Goal: Task Accomplishment & Management: Manage account settings

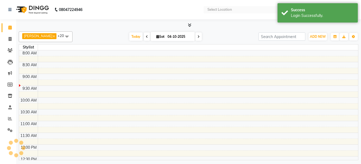
select select "en"
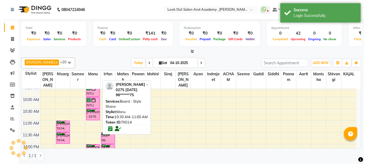
scroll to position [27, 0]
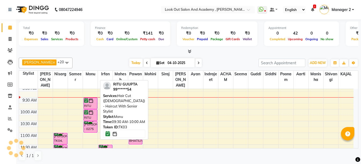
click at [90, 109] on div "RITU GUUPTA, TK03, 09:30 AM-10:00 AM, Hair Cut ([DEMOGRAPHIC_DATA]) - Haircut W…" at bounding box center [90, 103] width 13 height 11
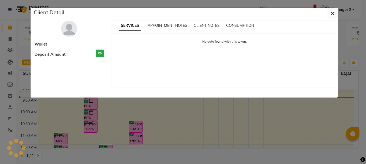
select select "6"
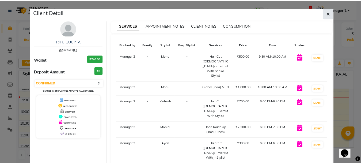
scroll to position [0, 0]
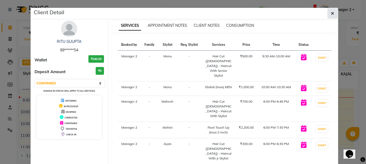
click at [331, 16] on span "button" at bounding box center [332, 13] width 3 height 5
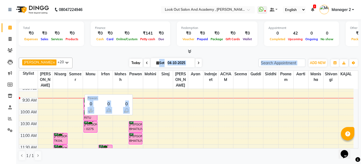
click at [136, 64] on div "Dhaval Solanki x Nisarg x Aarti x Mohini x ACHAM x Guddi x Irfan x KAJAL x Mahe…" at bounding box center [189, 108] width 340 height 107
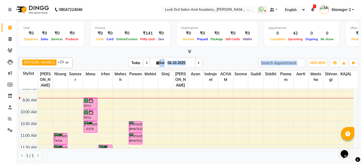
click at [136, 64] on span "Today" at bounding box center [135, 63] width 13 height 8
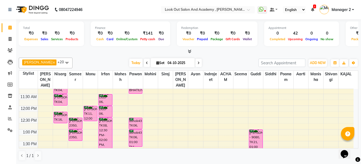
scroll to position [51, 0]
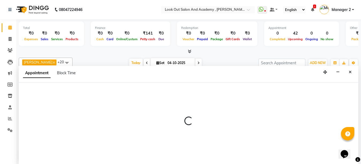
scroll to position [0, 0]
select select "68246"
select select "660"
select select "tentative"
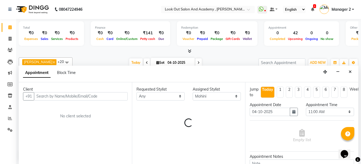
click at [86, 95] on input "text" at bounding box center [81, 96] width 94 height 8
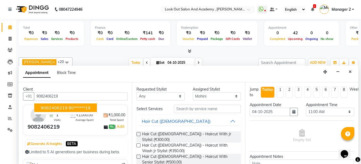
click at [74, 109] on ngb-highlight "90******19" at bounding box center [80, 107] width 22 height 5
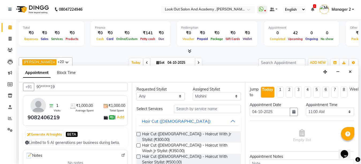
scroll to position [0, 0]
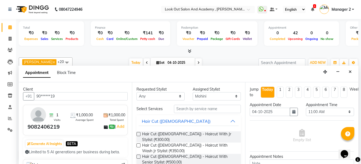
type input "90******19"
click at [180, 107] on input "text" at bounding box center [207, 109] width 67 height 8
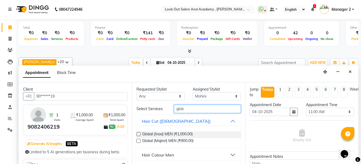
scroll to position [13, 0]
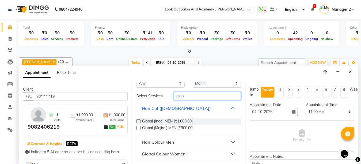
type input "glob"
click at [163, 153] on div "Global Colour Women" at bounding box center [164, 153] width 44 height 6
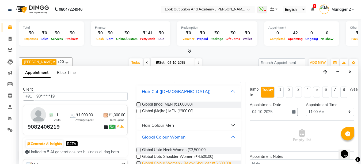
scroll to position [48, 0]
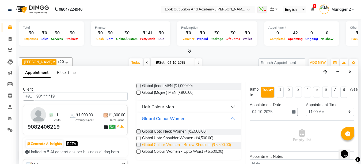
click at [179, 143] on span "Global Colour Women - Below Shoulder (₹5,500.00)" at bounding box center [186, 145] width 89 height 7
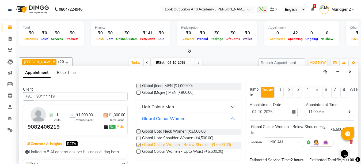
checkbox input "false"
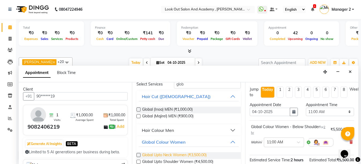
scroll to position [0, 0]
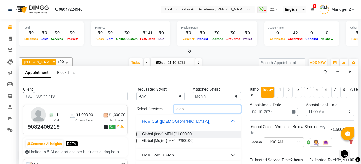
drag, startPoint x: 189, startPoint y: 107, endPoint x: 136, endPoint y: 111, distance: 53.4
click at [136, 111] on div "Select Services glob" at bounding box center [188, 109] width 112 height 8
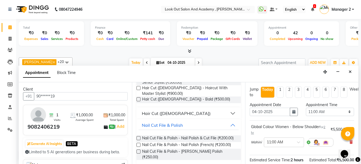
scroll to position [53, 0]
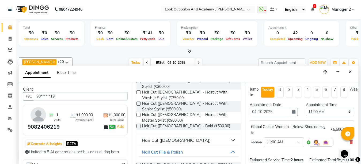
type input "cut"
click at [169, 137] on div "Hair Cut ([DEMOGRAPHIC_DATA])" at bounding box center [176, 140] width 69 height 6
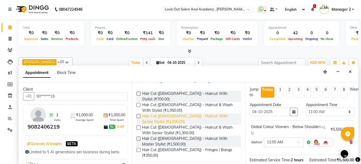
scroll to position [107, 0]
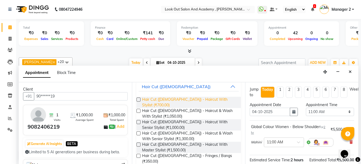
click at [179, 97] on span "Hair Cut ([DEMOGRAPHIC_DATA]) - Haircut With Stylist (₹700.00)" at bounding box center [189, 102] width 94 height 11
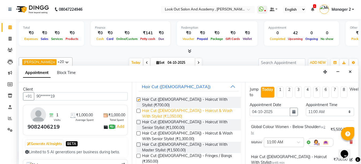
checkbox input "false"
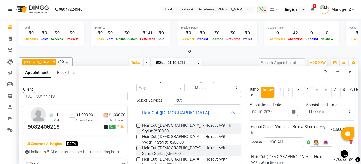
scroll to position [0, 0]
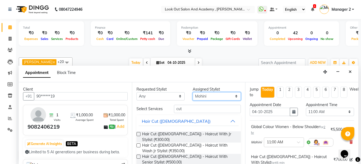
click at [208, 97] on select "Select Aarti ACHAM Afzal Ayan Dhaval Solanki Guddi Indrajeet Irfan KAJAL Mahesh…" at bounding box center [217, 96] width 48 height 8
select select "28278"
click at [206, 98] on select "Select Aarti ACHAM Afzal Ayan Dhaval Solanki Guddi Indrajeet Irfan KAJAL Mahesh…" at bounding box center [217, 96] width 48 height 8
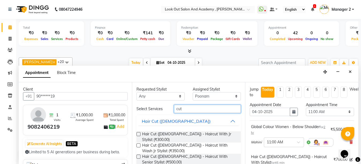
drag, startPoint x: 200, startPoint y: 109, endPoint x: 146, endPoint y: 124, distance: 56.5
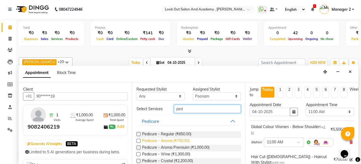
type input "ped"
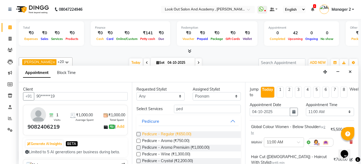
drag, startPoint x: 172, startPoint y: 139, endPoint x: 180, endPoint y: 136, distance: 9.4
click at [172, 139] on span "Pedicure - Aroma (₹750.00)" at bounding box center [165, 141] width 47 height 7
checkbox input "false"
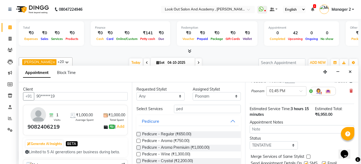
scroll to position [129, 0]
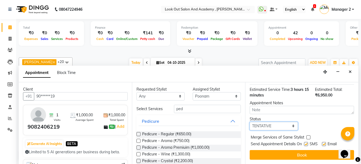
click at [275, 122] on select "Select TENTATIVE CONFIRM CHECK-IN UPCOMING" at bounding box center [274, 126] width 48 height 8
select select "confirm booking"
click at [250, 122] on select "Select TENTATIVE CONFIRM CHECK-IN UPCOMING" at bounding box center [274, 126] width 48 height 8
click at [305, 142] on label at bounding box center [306, 144] width 4 height 4
click at [305, 143] on input "checkbox" at bounding box center [305, 144] width 3 height 3
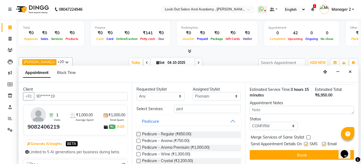
checkbox input "false"
click at [323, 142] on label at bounding box center [324, 144] width 4 height 4
click at [323, 143] on input "checkbox" at bounding box center [323, 144] width 3 height 3
checkbox input "false"
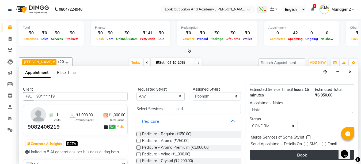
click at [301, 152] on button "Book" at bounding box center [302, 155] width 104 height 10
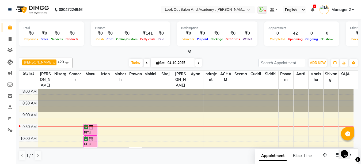
scroll to position [0, 0]
click at [134, 61] on span "Today" at bounding box center [135, 63] width 13 height 8
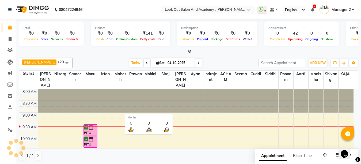
scroll to position [24, 0]
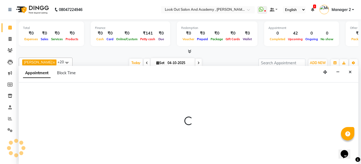
scroll to position [0, 0]
select select "64260"
select select "600"
select select "tentative"
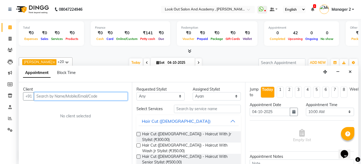
click at [69, 95] on input "text" at bounding box center [81, 96] width 94 height 8
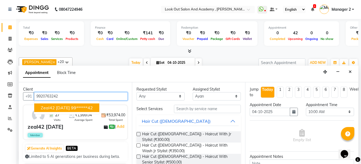
click at [67, 106] on span "zeal42 [DATE]" at bounding box center [55, 107] width 29 height 5
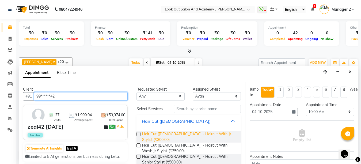
type input "99******42"
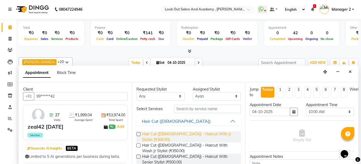
click at [185, 133] on span "Hair Cut ([DEMOGRAPHIC_DATA]) - Haircut With Jr Stylist (₹300.00)" at bounding box center [189, 136] width 94 height 11
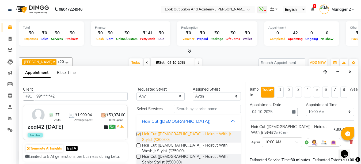
checkbox input "false"
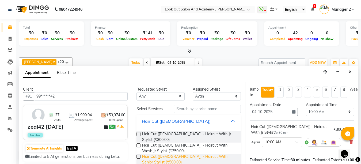
scroll to position [27, 0]
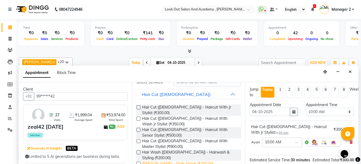
click at [170, 161] on span "[PERSON_NAME] - Style Shave (₹200.00)" at bounding box center [177, 164] width 71 height 7
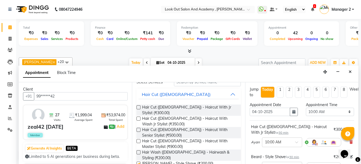
checkbox input "false"
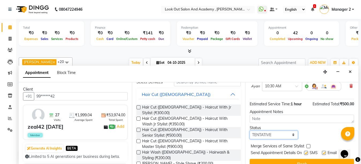
click at [265, 136] on select "Select TENTATIVE CONFIRM CHECK-IN UPCOMING" at bounding box center [274, 135] width 48 height 8
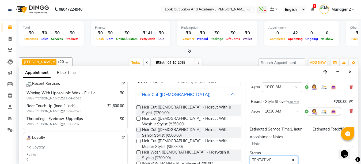
scroll to position [94, 0]
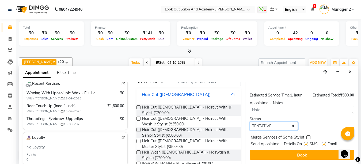
click at [275, 125] on select "Select TENTATIVE CONFIRM CHECK-IN UPCOMING" at bounding box center [274, 126] width 48 height 8
select select "confirm booking"
click at [250, 122] on select "Select TENTATIVE CONFIRM CHECK-IN UPCOMING" at bounding box center [274, 126] width 48 height 8
click at [305, 142] on label at bounding box center [306, 144] width 4 height 4
click at [305, 143] on input "checkbox" at bounding box center [305, 144] width 3 height 3
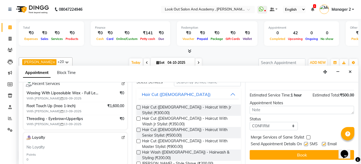
checkbox input "false"
click at [324, 142] on label at bounding box center [324, 144] width 4 height 4
click at [324, 143] on input "checkbox" at bounding box center [323, 144] width 3 height 3
checkbox input "false"
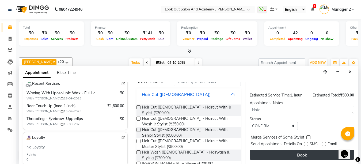
click at [321, 150] on button "Book" at bounding box center [302, 155] width 104 height 10
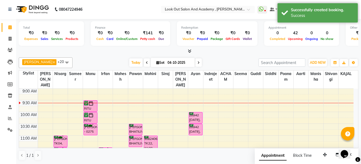
scroll to position [0, 0]
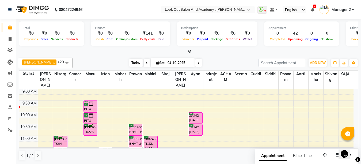
click at [129, 60] on span "Today" at bounding box center [135, 63] width 13 height 8
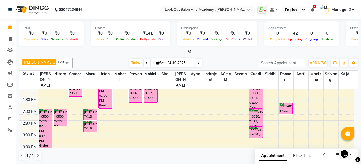
scroll to position [131, 0]
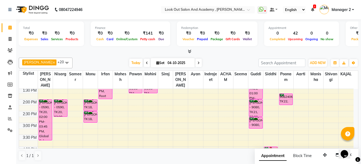
click at [120, 119] on div "8:00 AM 8:30 AM 9:00 AM 9:30 AM 10:00 AM 10:30 AM 11:00 AM 11:30 AM 12:00 PM 12…" at bounding box center [186, 134] width 335 height 353
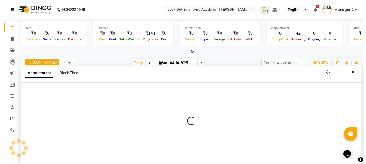
scroll to position [0, 0]
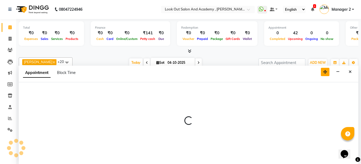
select select "28201"
select select "870"
select select "tentative"
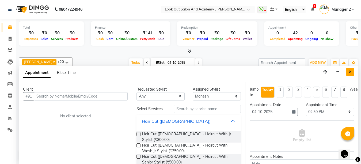
click at [349, 71] on icon "Close" at bounding box center [350, 72] width 3 height 4
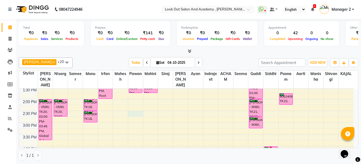
click at [136, 118] on div "8:00 AM 8:30 AM 9:00 AM 9:30 AM 10:00 AM 10:30 AM 11:00 AM 11:30 AM 12:00 PM 12…" at bounding box center [186, 134] width 335 height 353
select select "28202"
select select "tentative"
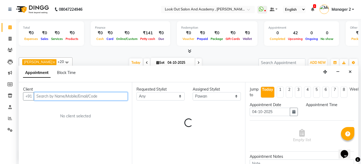
select select "870"
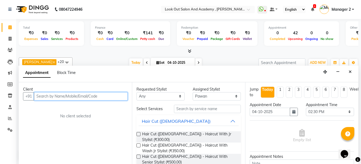
click at [111, 97] on input "text" at bounding box center [81, 96] width 94 height 8
type input "9833707924"
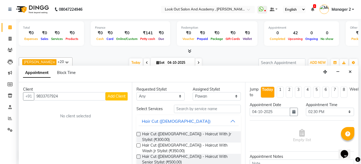
click at [120, 94] on span "Add Client" at bounding box center [117, 96] width 18 height 5
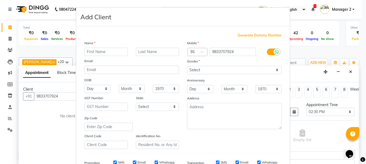
click at [113, 53] on input "text" at bounding box center [105, 52] width 43 height 8
type input "[PERSON_NAME] 24"
click at [216, 70] on select "Select Male Female Other Prefer Not To Say" at bounding box center [234, 70] width 94 height 8
click at [187, 66] on select "Select Male Female Other Prefer Not To Say" at bounding box center [234, 70] width 94 height 8
drag, startPoint x: 205, startPoint y: 71, endPoint x: 204, endPoint y: 74, distance: 3.1
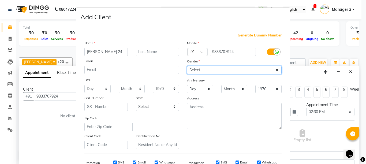
click at [205, 71] on select "Select Male Female Other Prefer Not To Say" at bounding box center [234, 70] width 94 height 8
click at [187, 66] on select "Select Male Female Other Prefer Not To Say" at bounding box center [234, 70] width 94 height 8
click at [204, 73] on select "Select Male Female Other Prefer Not To Say" at bounding box center [234, 70] width 94 height 8
select select "female"
click at [187, 66] on select "Select Male Female Other Prefer Not To Say" at bounding box center [234, 70] width 94 height 8
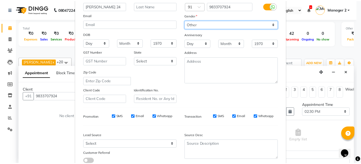
scroll to position [83, 0]
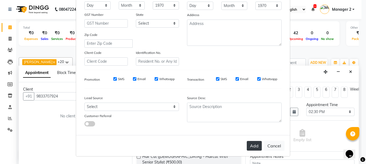
click at [256, 149] on button "Add" at bounding box center [253, 146] width 15 height 10
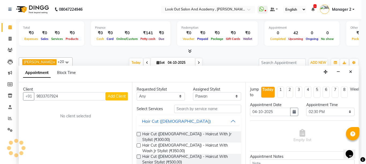
type input "98******24"
select select
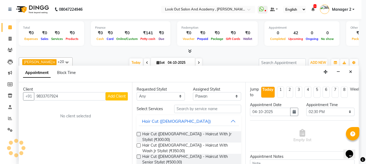
select select
checkbox input "false"
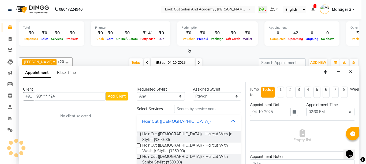
checkbox input "false"
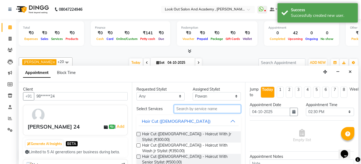
click at [189, 109] on input "text" at bounding box center [207, 109] width 67 height 8
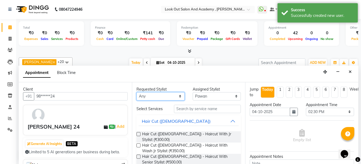
click at [165, 96] on select "Any [PERSON_NAME] [PERSON_NAME] [PERSON_NAME] Guddi [PERSON_NAME] KAJAL Mahesh …" at bounding box center [160, 96] width 48 height 8
select select "28202"
drag, startPoint x: 165, startPoint y: 95, endPoint x: 177, endPoint y: 101, distance: 13.7
click at [165, 95] on select "Any [PERSON_NAME] [PERSON_NAME] [PERSON_NAME] Guddi [PERSON_NAME] KAJAL Mahesh …" at bounding box center [160, 96] width 48 height 8
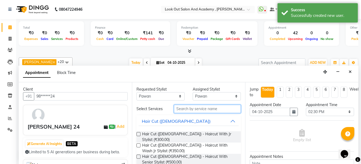
click at [198, 108] on input "text" at bounding box center [207, 109] width 67 height 8
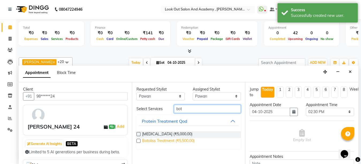
type input "bot"
click at [149, 141] on span "Botoliss Treatment (₹5,500.00)" at bounding box center [168, 141] width 52 height 7
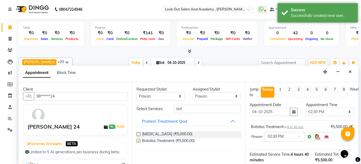
checkbox input "false"
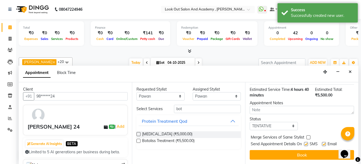
scroll to position [69, 0]
click at [281, 122] on select "Select TENTATIVE CONFIRM CHECK-IN UPCOMING" at bounding box center [274, 126] width 48 height 8
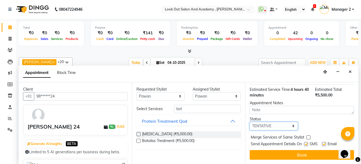
select select "confirm booking"
click at [250, 122] on select "Select TENTATIVE CONFIRM CHECK-IN UPCOMING" at bounding box center [274, 126] width 48 height 8
click at [305, 142] on label at bounding box center [306, 144] width 4 height 4
click at [305, 143] on input "checkbox" at bounding box center [305, 144] width 3 height 3
checkbox input "false"
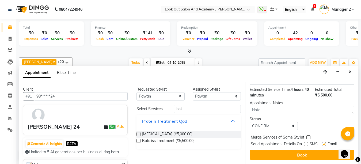
click at [324, 142] on label at bounding box center [324, 144] width 4 height 4
click at [324, 143] on input "checkbox" at bounding box center [323, 144] width 3 height 3
checkbox input "false"
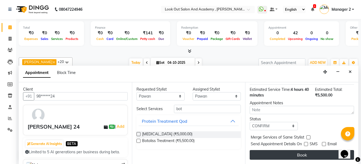
click at [312, 150] on button "Book" at bounding box center [302, 155] width 104 height 10
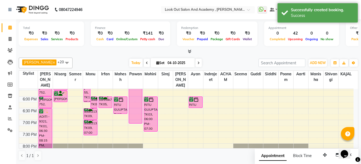
scroll to position [211, 0]
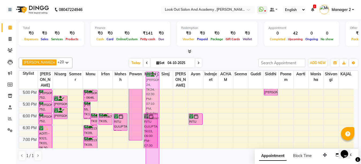
drag, startPoint x: 153, startPoint y: 174, endPoint x: 157, endPoint y: 174, distance: 3.2
click at [157, 164] on html "08047224946 Select Location × Look Out Salon And Academy , Mahavir Nagar WhatsA…" at bounding box center [180, 82] width 361 height 164
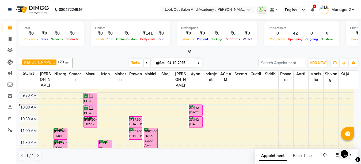
scroll to position [0, 0]
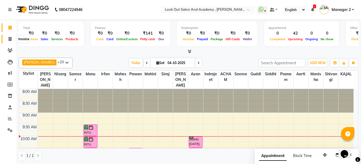
click at [10, 39] on icon at bounding box center [10, 39] width 3 height 4
select select "service"
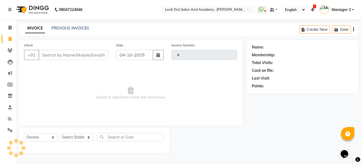
type input "13899"
select select "4708"
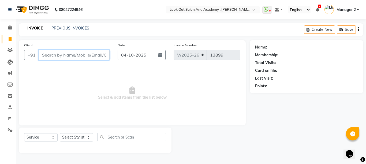
click at [78, 53] on input "Client" at bounding box center [74, 55] width 71 height 10
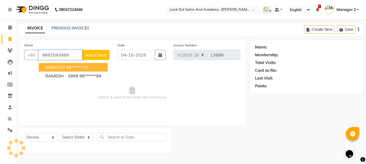
type input "9892593999"
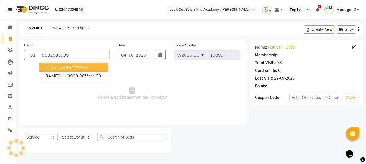
select select "1: Object"
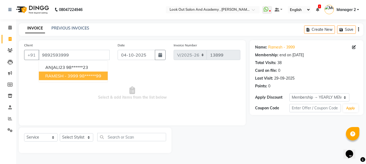
click at [68, 78] on span "RAMESH - 3999" at bounding box center [61, 75] width 33 height 5
type input "98******99"
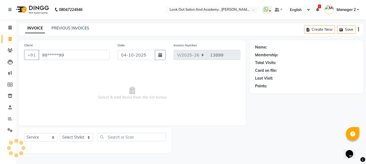
select select "1: Object"
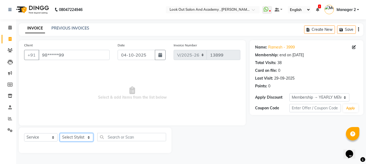
click at [69, 141] on select "Select Stylist Aarti Aatish [PERSON_NAME] [PERSON_NAME] ITWARI [PERSON_NAME] [P…" at bounding box center [76, 137] width 33 height 8
select select "28196"
click at [60, 133] on select "Select Stylist Aarti Aatish [PERSON_NAME] [PERSON_NAME] ITWARI [PERSON_NAME] [P…" at bounding box center [76, 137] width 33 height 8
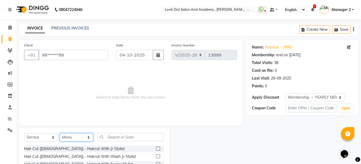
scroll to position [51, 0]
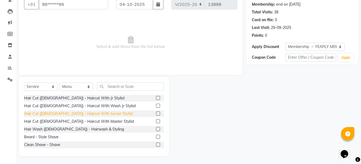
click at [77, 115] on div "Hair Cut ([DEMOGRAPHIC_DATA]) - Haircut With Senior Stylist" at bounding box center [78, 114] width 109 height 6
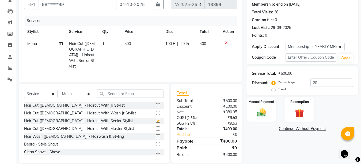
checkbox input "false"
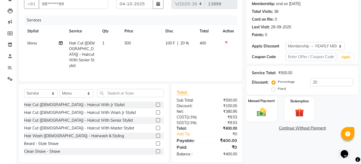
click at [264, 111] on img at bounding box center [261, 112] width 15 height 11
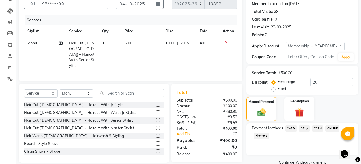
click at [304, 129] on span "GPay" at bounding box center [304, 128] width 11 height 6
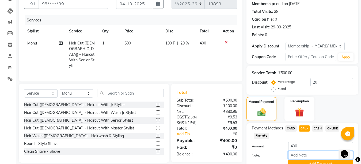
click at [304, 154] on input "Note:" at bounding box center [320, 155] width 65 height 8
type input "Nisarg"
click at [312, 160] on button "Add Payment" at bounding box center [320, 164] width 65 height 8
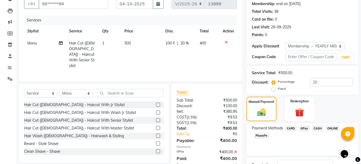
scroll to position [92, 0]
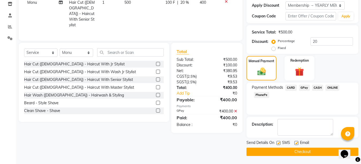
click at [297, 142] on label at bounding box center [296, 143] width 4 height 4
click at [297, 142] on input "checkbox" at bounding box center [295, 142] width 3 height 3
checkbox input "false"
drag, startPoint x: 297, startPoint y: 149, endPoint x: 301, endPoint y: 151, distance: 4.0
click at [297, 150] on button "Checkout" at bounding box center [302, 151] width 112 height 8
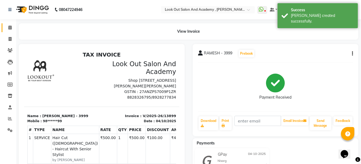
click at [10, 26] on icon at bounding box center [9, 27] width 3 height 4
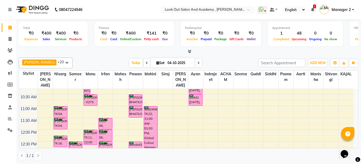
scroll to position [27, 0]
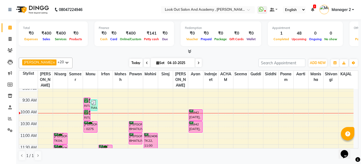
click at [131, 61] on span "Today" at bounding box center [135, 63] width 13 height 8
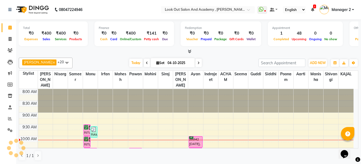
scroll to position [47, 0]
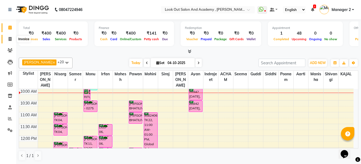
click at [9, 39] on icon at bounding box center [10, 39] width 3 height 4
select select "service"
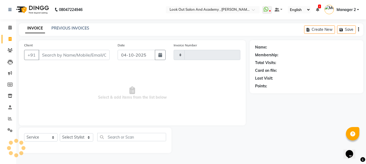
type input "13900"
select select "4708"
click at [78, 56] on input "Client" at bounding box center [74, 55] width 71 height 10
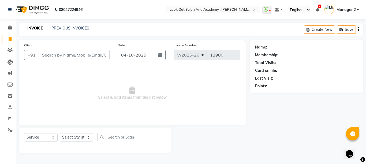
click at [78, 56] on input "Client" at bounding box center [74, 55] width 71 height 10
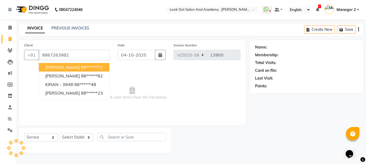
type input "9867263982"
select select "1: Object"
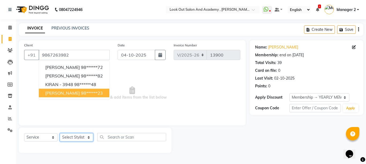
click at [74, 134] on select "Select Stylist Aarti Aatish [PERSON_NAME] [PERSON_NAME] ITWARI [PERSON_NAME] [P…" at bounding box center [76, 137] width 33 height 8
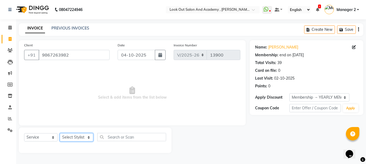
select select "64260"
click at [60, 133] on select "Select Stylist Aarti Aatish [PERSON_NAME] [PERSON_NAME] ITWARI [PERSON_NAME] [P…" at bounding box center [76, 137] width 33 height 8
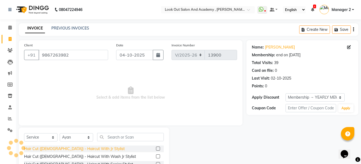
click at [80, 147] on div "Hair Cut ([DEMOGRAPHIC_DATA]) - Haircut With Jr Stylist" at bounding box center [74, 149] width 101 height 6
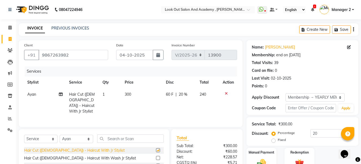
checkbox input "false"
click at [273, 150] on div "Name: Vatsal Shah Membership: end on 31-05-2026 Total Visits: 39 Card on file: …" at bounding box center [304, 124] width 116 height 168
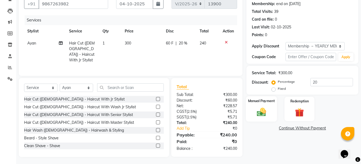
click at [268, 108] on img at bounding box center [261, 112] width 15 height 11
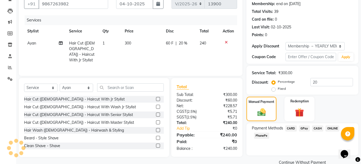
drag, startPoint x: 302, startPoint y: 129, endPoint x: 304, endPoint y: 134, distance: 5.8
click at [302, 129] on span "GPay" at bounding box center [304, 128] width 11 height 6
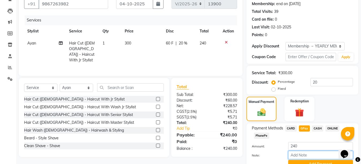
click at [301, 152] on input "Note:" at bounding box center [320, 155] width 65 height 8
type input "Nisarg"
click at [311, 160] on button "Add Payment" at bounding box center [320, 164] width 65 height 8
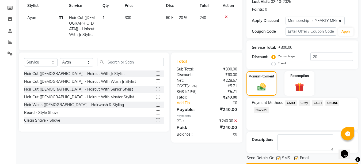
scroll to position [92, 0]
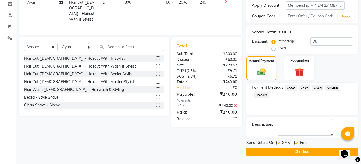
click at [296, 144] on label at bounding box center [296, 143] width 4 height 4
click at [296, 144] on input "checkbox" at bounding box center [295, 142] width 3 height 3
checkbox input "false"
drag, startPoint x: 296, startPoint y: 151, endPoint x: 332, endPoint y: 156, distance: 36.5
click at [297, 152] on button "Checkout" at bounding box center [302, 151] width 112 height 8
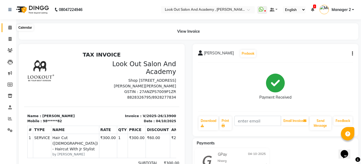
click at [11, 27] on icon at bounding box center [9, 27] width 3 height 4
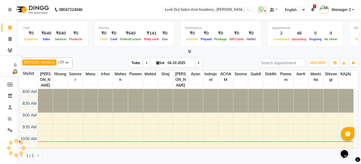
click at [133, 62] on span "Today" at bounding box center [135, 63] width 13 height 8
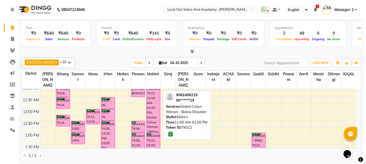
scroll to position [47, 0]
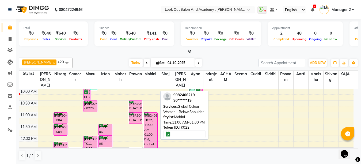
click at [155, 131] on div "9082406219, TK22, 11:00 AM-01:00 PM, Global Colour Women - Below Shoulder" at bounding box center [150, 135] width 13 height 46
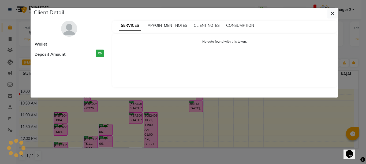
select select "6"
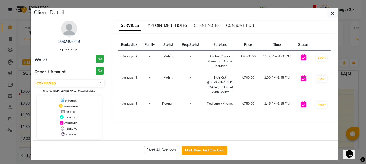
click at [169, 25] on span "APPOINTMENT NOTES" at bounding box center [167, 25] width 40 height 5
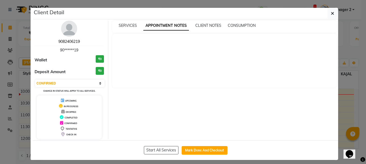
click at [71, 41] on link "9082406219" at bounding box center [68, 41] width 21 height 5
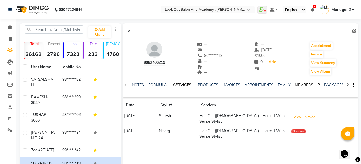
click at [306, 85] on link "MEMBERSHIP" at bounding box center [307, 84] width 25 height 5
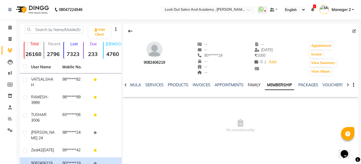
drag, startPoint x: 251, startPoint y: 83, endPoint x: 245, endPoint y: 89, distance: 8.0
click at [251, 83] on link "FAMILY" at bounding box center [254, 84] width 13 height 5
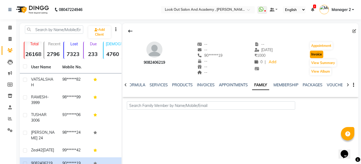
click at [317, 54] on button "Invoice" at bounding box center [316, 54] width 13 height 7
select select "4708"
select select "service"
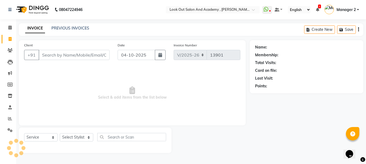
type input "90******19"
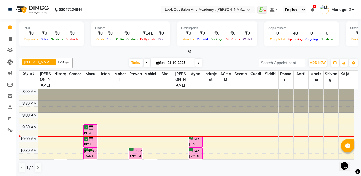
click at [166, 65] on input "04-10-2025" at bounding box center [179, 63] width 27 height 8
select select "10"
select select "2025"
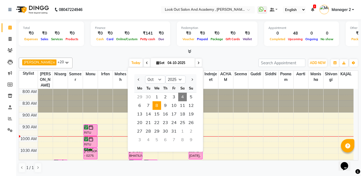
click at [159, 108] on span "8" at bounding box center [157, 105] width 9 height 9
type input "[DATE]"
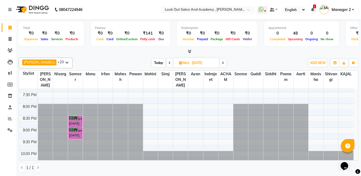
scroll to position [241, 0]
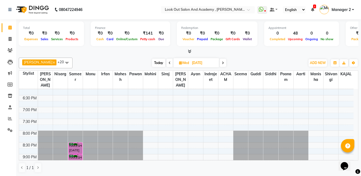
click at [90, 117] on div "8:00 AM 8:30 AM 9:00 AM 9:30 AM 10:00 AM 10:30 AM 11:00 AM 11:30 AM 12:00 PM 12…" at bounding box center [186, 24] width 335 height 353
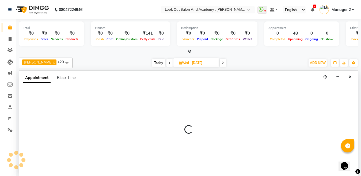
scroll to position [0, 0]
select select "28196"
select select "tentative"
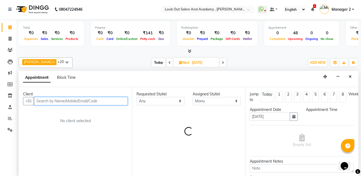
select select "1140"
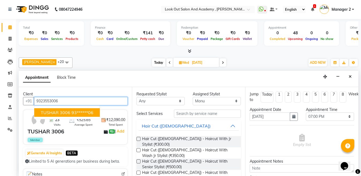
click at [62, 116] on button "TUSHAR 3006 93******06" at bounding box center [67, 112] width 66 height 9
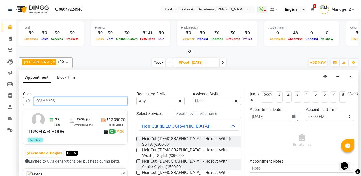
type input "93******06"
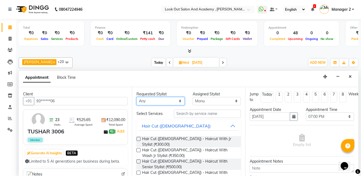
click at [150, 102] on select "Any [PERSON_NAME] [PERSON_NAME] [PERSON_NAME] Guddi [PERSON_NAME] KAJAL Mahesh …" at bounding box center [160, 101] width 48 height 8
select select "28196"
click at [151, 101] on select "Any [PERSON_NAME] [PERSON_NAME] [PERSON_NAME] Guddi [PERSON_NAME] KAJAL Mahesh …" at bounding box center [160, 101] width 48 height 8
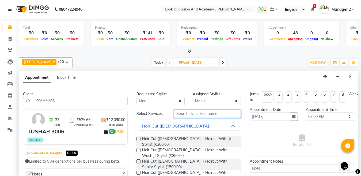
click at [200, 115] on input "text" at bounding box center [207, 113] width 67 height 8
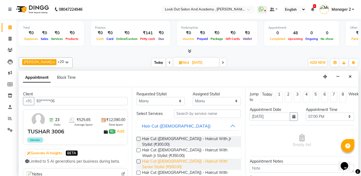
click at [184, 158] on span "Hair Cut ([DEMOGRAPHIC_DATA]) - Haircut With Senior Stylist (₹500.00)" at bounding box center [189, 163] width 94 height 11
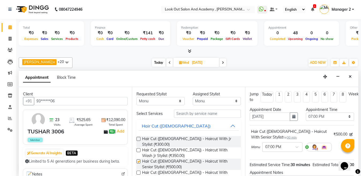
checkbox input "false"
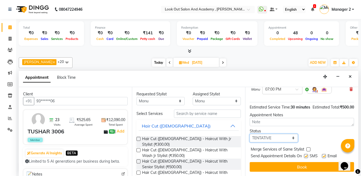
click at [274, 134] on select "Select TENTATIVE CONFIRM UPCOMING" at bounding box center [274, 138] width 48 height 8
select select "confirm booking"
click at [250, 134] on select "Select TENTATIVE CONFIRM UPCOMING" at bounding box center [274, 138] width 48 height 8
click at [304, 154] on label at bounding box center [306, 156] width 4 height 4
click at [304, 155] on input "checkbox" at bounding box center [305, 156] width 3 height 3
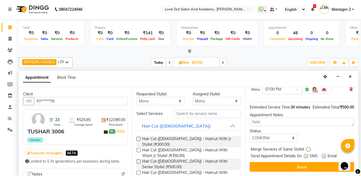
checkbox input "false"
click at [324, 154] on label at bounding box center [324, 156] width 4 height 4
click at [324, 155] on input "checkbox" at bounding box center [323, 156] width 3 height 3
checkbox input "false"
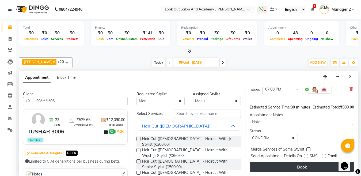
drag, startPoint x: 308, startPoint y: 156, endPoint x: 304, endPoint y: 159, distance: 4.8
click at [307, 157] on div "Jump to [DATE] 1 2 3 4 5 6 7 8 Weeks Appointment Date [DATE] Appointment Time S…" at bounding box center [301, 131] width 113 height 89
click at [303, 162] on button "Book" at bounding box center [302, 167] width 104 height 10
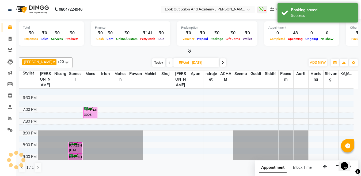
scroll to position [0, 0]
click at [154, 62] on span "Today" at bounding box center [158, 63] width 13 height 8
type input "04-10-2025"
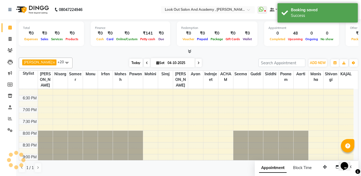
scroll to position [47, 0]
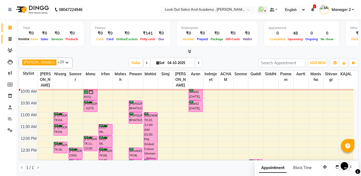
click at [10, 39] on icon at bounding box center [10, 39] width 3 height 4
select select "service"
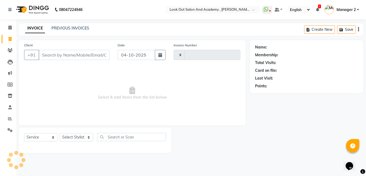
type input "13899"
select select "4708"
click at [82, 56] on input "Client" at bounding box center [74, 55] width 71 height 10
click at [9, 27] on icon at bounding box center [9, 27] width 3 height 4
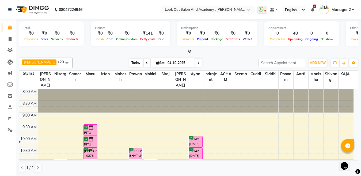
click at [131, 61] on span "Today" at bounding box center [135, 63] width 13 height 8
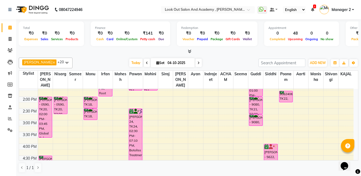
scroll to position [128, 0]
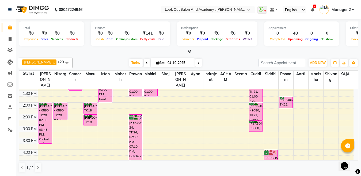
click at [107, 135] on div "8:00 AM 8:30 AM 9:00 AM 9:30 AM 10:00 AM 10:30 AM 11:00 AM 11:30 AM 12:00 PM 12…" at bounding box center [186, 137] width 335 height 353
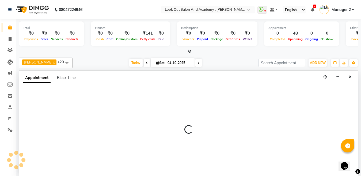
scroll to position [0, 0]
select select "28200"
select select "tentative"
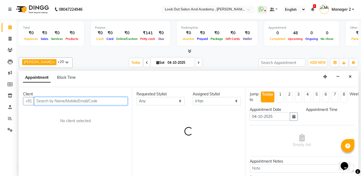
select select "900"
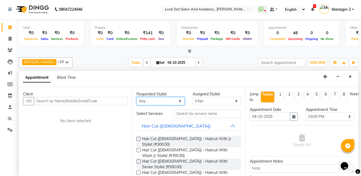
click at [157, 101] on select "Any [PERSON_NAME] [PERSON_NAME] [PERSON_NAME] Guddi [PERSON_NAME] KAJAL Mahesh …" at bounding box center [160, 101] width 48 height 8
select select "28200"
click at [136, 97] on select "Any [PERSON_NAME] [PERSON_NAME] [PERSON_NAME] Guddi [PERSON_NAME] KAJAL Mahesh …" at bounding box center [160, 101] width 48 height 8
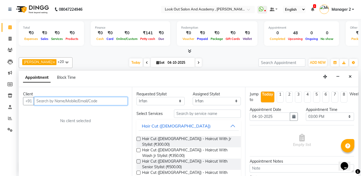
click at [77, 101] on input "text" at bounding box center [81, 101] width 94 height 8
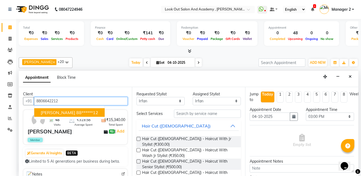
click at [59, 111] on span "[PERSON_NAME]" at bounding box center [58, 112] width 35 height 5
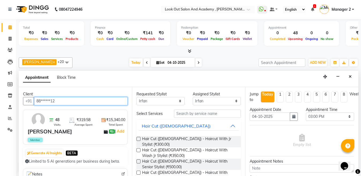
type input "88******12"
click at [183, 128] on button "Hair Cut ([DEMOGRAPHIC_DATA])" at bounding box center [189, 126] width 100 height 10
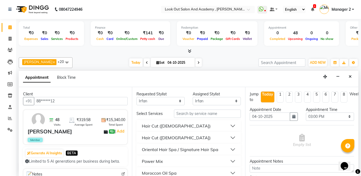
drag, startPoint x: 160, startPoint y: 137, endPoint x: 170, endPoint y: 148, distance: 15.0
click at [161, 137] on div "Hair Cut ([DEMOGRAPHIC_DATA])" at bounding box center [176, 137] width 69 height 6
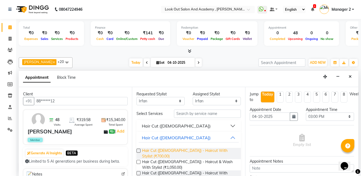
drag, startPoint x: 175, startPoint y: 151, endPoint x: 207, endPoint y: 148, distance: 32.2
click at [176, 150] on span "Hair Cut ([DEMOGRAPHIC_DATA]) - Haircut With Stylist (₹700.00)" at bounding box center [189, 153] width 94 height 11
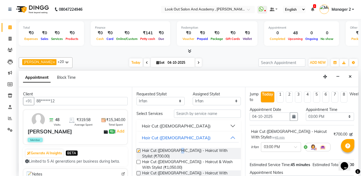
checkbox input "false"
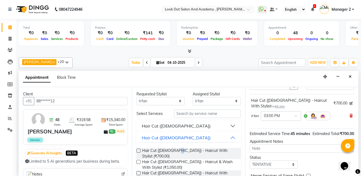
scroll to position [68, 0]
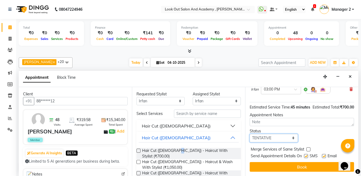
click at [261, 135] on select "Select TENTATIVE CONFIRM CHECK-IN UPCOMING" at bounding box center [274, 138] width 48 height 8
select select "confirm booking"
click at [250, 134] on select "Select TENTATIVE CONFIRM CHECK-IN UPCOMING" at bounding box center [274, 138] width 48 height 8
click at [309, 153] on div "SMS" at bounding box center [313, 156] width 18 height 7
click at [306, 154] on label at bounding box center [306, 156] width 4 height 4
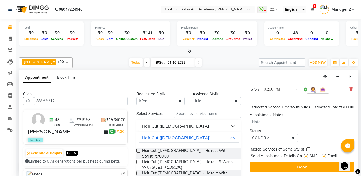
click at [306, 155] on input "checkbox" at bounding box center [305, 156] width 3 height 3
checkbox input "false"
click at [324, 154] on label at bounding box center [324, 156] width 4 height 4
click at [324, 155] on input "checkbox" at bounding box center [323, 156] width 3 height 3
checkbox input "false"
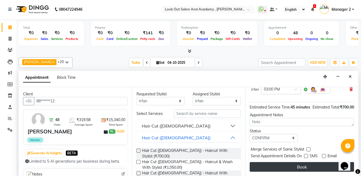
click at [321, 162] on button "Book" at bounding box center [302, 167] width 104 height 10
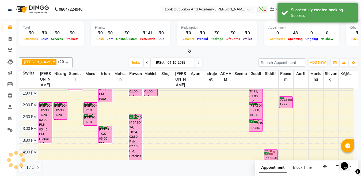
scroll to position [0, 0]
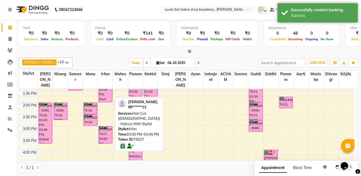
click at [107, 137] on div "[PERSON_NAME], TK27, 03:00 PM-03:45 PM, Hair Cut ([DEMOGRAPHIC_DATA]) - Haircut…" at bounding box center [105, 134] width 13 height 17
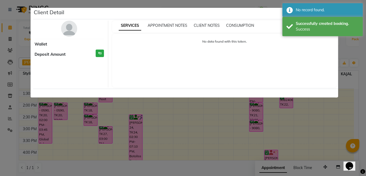
click at [352, 66] on ngb-modal-window "Client Detail Wallet Deposit Amount ₹0 SERVICES APPOINTMENT NOTES CLIENT NOTES …" at bounding box center [183, 88] width 366 height 176
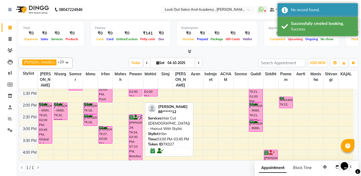
click at [105, 142] on div "[PERSON_NAME], TK27, 03:00 PM-03:45 PM, Hair Cut ([DEMOGRAPHIC_DATA]) - Haircut…" at bounding box center [105, 134] width 13 height 17
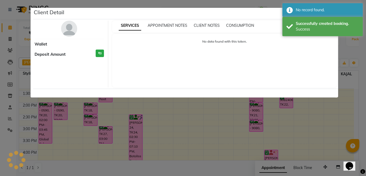
select select "6"
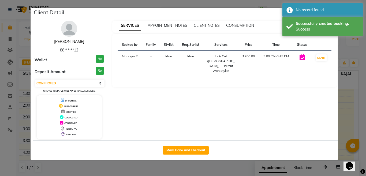
click at [63, 41] on link "[PERSON_NAME]" at bounding box center [69, 41] width 30 height 5
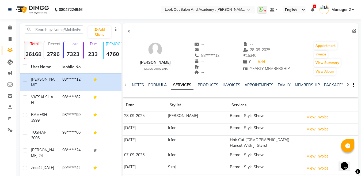
scroll to position [27, 0]
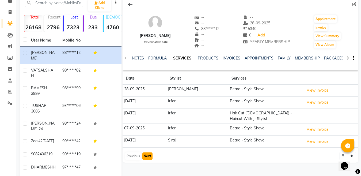
click at [149, 152] on button "Next" at bounding box center [147, 155] width 10 height 7
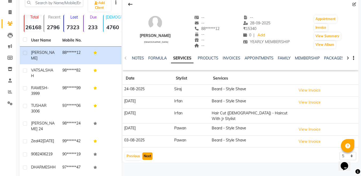
click at [144, 152] on button "Next" at bounding box center [147, 155] width 10 height 7
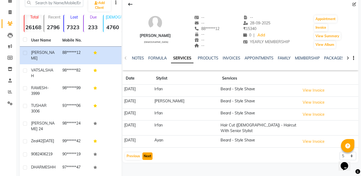
click at [150, 152] on button "Next" at bounding box center [147, 155] width 10 height 7
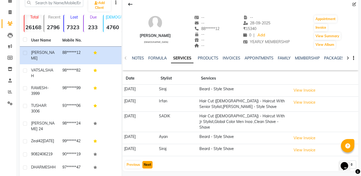
click at [149, 161] on button "Next" at bounding box center [147, 164] width 10 height 7
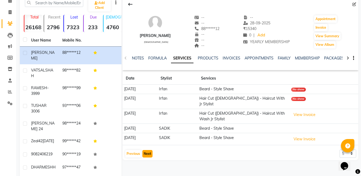
click at [146, 150] on button "Next" at bounding box center [147, 153] width 10 height 7
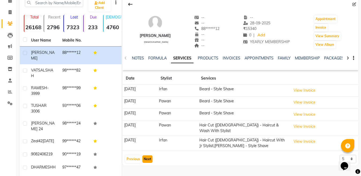
click at [149, 158] on button "Next" at bounding box center [147, 158] width 10 height 7
click at [149, 155] on button "Next" at bounding box center [147, 158] width 10 height 7
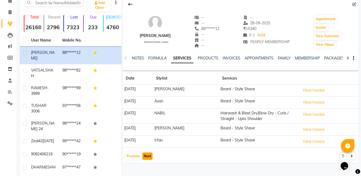
click at [151, 156] on button "Next" at bounding box center [147, 155] width 10 height 7
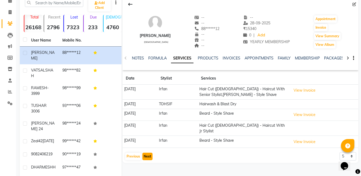
click at [150, 153] on button "Next" at bounding box center [147, 156] width 10 height 7
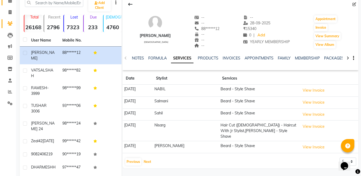
scroll to position [0, 0]
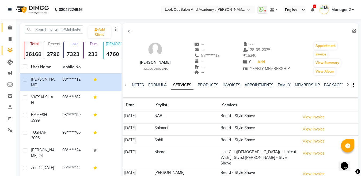
click at [11, 27] on icon at bounding box center [9, 27] width 3 height 4
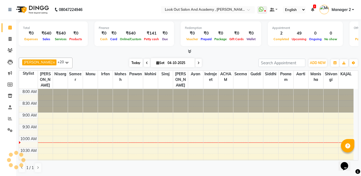
click at [134, 66] on span "Today" at bounding box center [135, 63] width 13 height 8
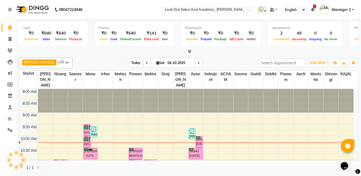
click at [129, 61] on span "Today" at bounding box center [135, 63] width 13 height 8
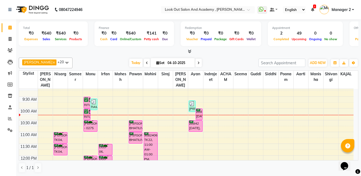
scroll to position [21, 0]
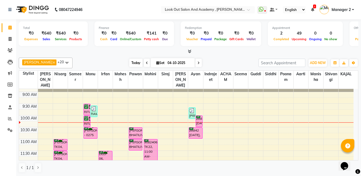
click at [131, 64] on span "Today" at bounding box center [135, 63] width 13 height 8
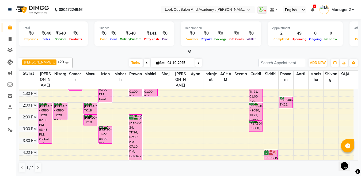
scroll to position [154, 0]
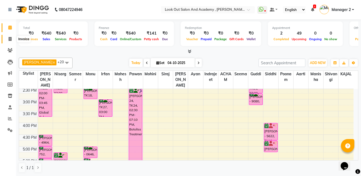
click at [13, 39] on span at bounding box center [9, 39] width 9 height 6
select select "service"
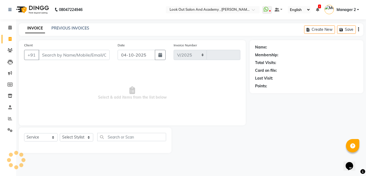
select select "4708"
type input "13901"
click at [66, 30] on link "PREVIOUS INVOICES" at bounding box center [70, 28] width 38 height 5
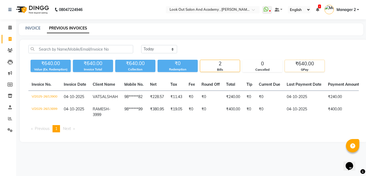
click at [305, 67] on div "₹640.00" at bounding box center [304, 63] width 40 height 7
click at [12, 25] on span at bounding box center [9, 28] width 9 height 6
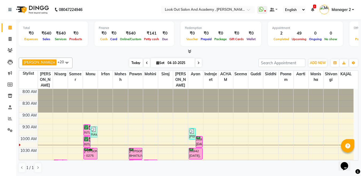
click at [131, 64] on span "Today" at bounding box center [135, 63] width 13 height 8
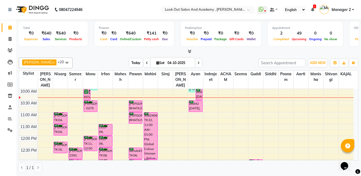
click at [132, 62] on span "Today" at bounding box center [135, 63] width 13 height 8
click at [132, 64] on span "Today" at bounding box center [135, 63] width 13 height 8
click at [312, 62] on span "ADD NEW" at bounding box center [318, 62] width 16 height 4
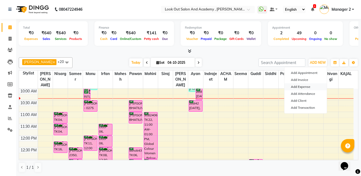
click at [302, 88] on link "Add Expense" at bounding box center [305, 86] width 42 height 7
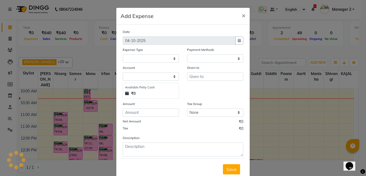
select select "1"
select select "3545"
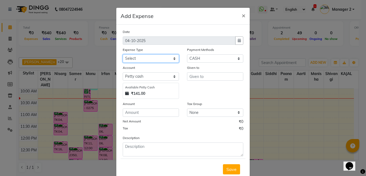
click at [146, 59] on select "Select Advance Salary Big Temple Box Cash Shortage Commission Given To Staff [P…" at bounding box center [151, 58] width 56 height 8
select select "7895"
click at [123, 54] on select "Select Advance Salary Big Temple Box Cash Shortage Commission Given To Staff [P…" at bounding box center [151, 58] width 56 height 8
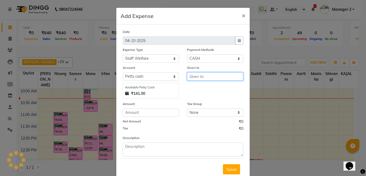
click at [203, 75] on input "text" at bounding box center [215, 76] width 56 height 8
type input "a"
type input "[PERSON_NAME]"
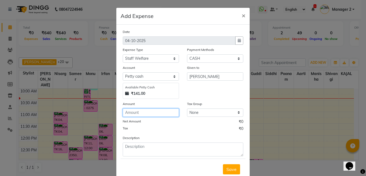
click at [134, 113] on input "number" at bounding box center [151, 112] width 56 height 8
type input "250"
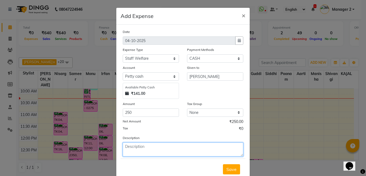
click at [155, 150] on textarea at bounding box center [183, 149] width 120 height 14
type textarea "nimbu mirchi"
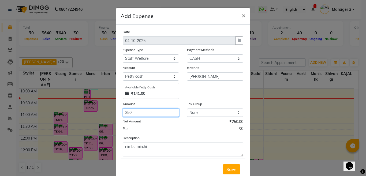
click at [150, 113] on input "250" at bounding box center [151, 112] width 56 height 8
type input "25"
click at [230, 167] on span "Save" at bounding box center [231, 168] width 10 height 5
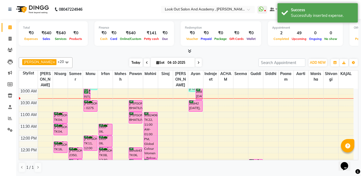
click at [134, 62] on span "Today" at bounding box center [135, 62] width 13 height 8
click at [135, 63] on span "Today" at bounding box center [135, 62] width 13 height 8
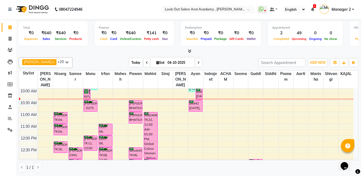
click at [134, 63] on span "Today" at bounding box center [135, 62] width 13 height 8
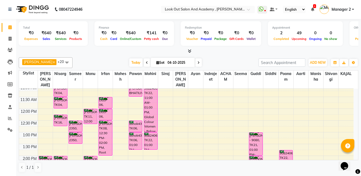
scroll to position [101, 0]
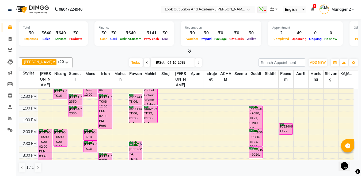
click at [76, 126] on div "8:00 AM 8:30 AM 9:00 AM 9:30 AM 10:00 AM 10:30 AM 11:00 AM 11:30 AM 12:00 PM 12…" at bounding box center [186, 164] width 335 height 353
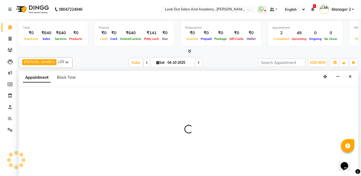
select select "28199"
select select "tentative"
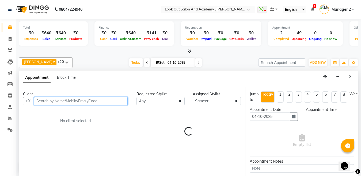
select select "810"
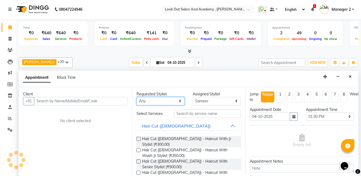
click at [157, 101] on select "Any [PERSON_NAME] [PERSON_NAME] [PERSON_NAME] Guddi [PERSON_NAME] KAJAL Mahesh …" at bounding box center [160, 101] width 48 height 8
select select "28199"
click at [136, 97] on select "Any [PERSON_NAME] [PERSON_NAME] [PERSON_NAME] Guddi [PERSON_NAME] KAJAL Mahesh …" at bounding box center [160, 101] width 48 height 8
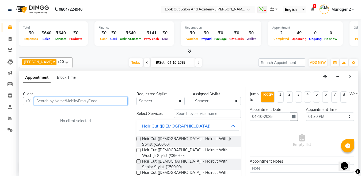
click at [88, 100] on input "text" at bounding box center [81, 101] width 94 height 8
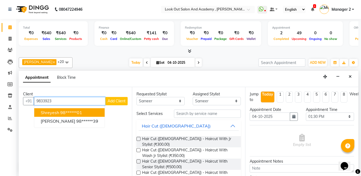
click at [75, 113] on ngb-highlight "98******01" at bounding box center [71, 112] width 22 height 5
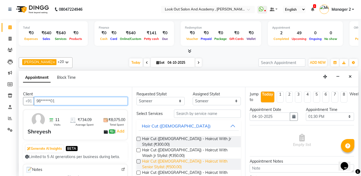
type input "98******01"
click at [168, 158] on span "Hair Cut ([DEMOGRAPHIC_DATA]) - Haircut With Senior Stylist (₹500.00)" at bounding box center [189, 163] width 94 height 11
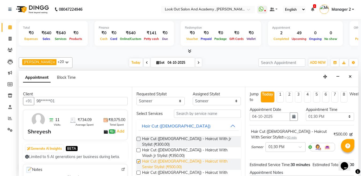
checkbox input "false"
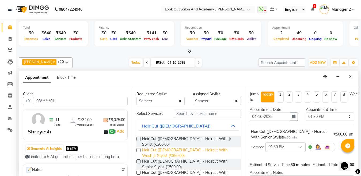
scroll to position [27, 0]
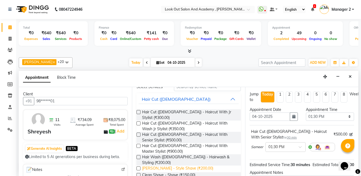
click at [173, 165] on span "[PERSON_NAME] - Style Shave (₹200.00)" at bounding box center [177, 168] width 71 height 7
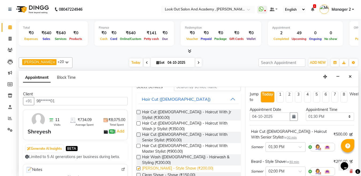
checkbox input "false"
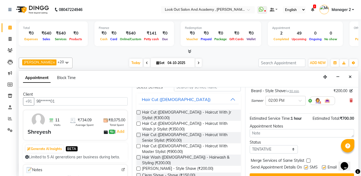
scroll to position [80, 0]
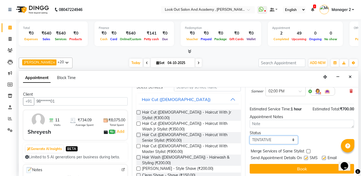
click at [268, 139] on select "Select TENTATIVE CONFIRM CHECK-IN UPCOMING" at bounding box center [274, 140] width 48 height 8
select select "confirm booking"
click at [250, 136] on select "Select TENTATIVE CONFIRM CHECK-IN UPCOMING" at bounding box center [274, 140] width 48 height 8
click at [305, 159] on label at bounding box center [306, 158] width 4 height 4
click at [305, 159] on input "checkbox" at bounding box center [305, 158] width 3 height 3
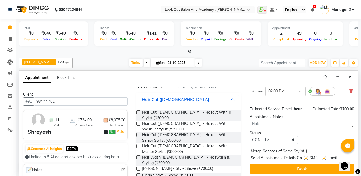
checkbox input "false"
click at [322, 157] on label at bounding box center [324, 158] width 4 height 4
click at [322, 157] on input "checkbox" at bounding box center [323, 158] width 3 height 3
checkbox input "false"
click at [317, 166] on button "Book" at bounding box center [302, 169] width 104 height 10
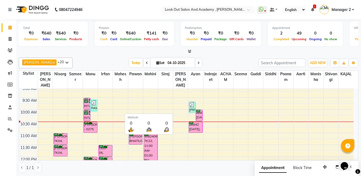
scroll to position [21, 0]
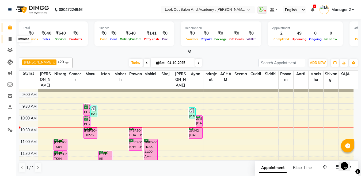
click at [6, 39] on span at bounding box center [9, 39] width 9 height 6
select select "service"
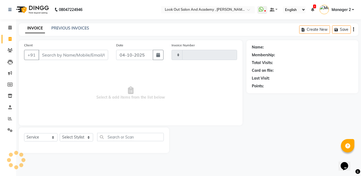
type input "13901"
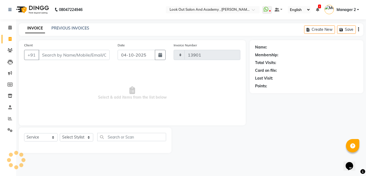
select select "4708"
click at [74, 141] on select "Select Stylist" at bounding box center [76, 137] width 33 height 8
select select "85556"
click at [60, 133] on select "Select Stylist Aarti Aatish [PERSON_NAME] [PERSON_NAME] ITWARI [PERSON_NAME] [P…" at bounding box center [76, 137] width 33 height 8
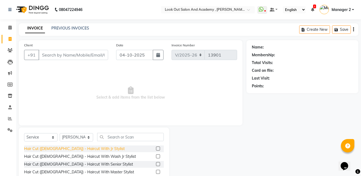
click at [85, 147] on div "Hair Cut ([DEMOGRAPHIC_DATA]) - Haircut With Jr Stylist" at bounding box center [74, 149] width 101 height 6
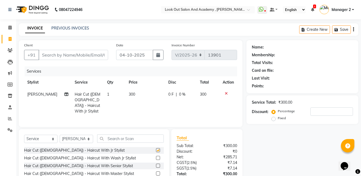
checkbox input "false"
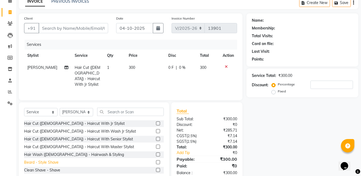
click at [57, 161] on div "Beard - Style Shave" at bounding box center [41, 163] width 35 height 6
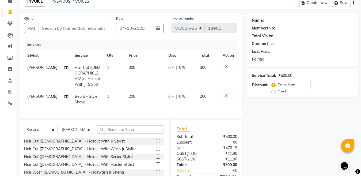
checkbox input "false"
click at [85, 30] on input "Client" at bounding box center [74, 28] width 70 height 10
type input "9"
type input "0"
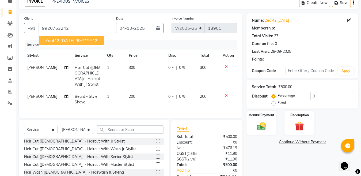
click at [73, 40] on span "zeal42 [DATE]" at bounding box center [59, 40] width 29 height 5
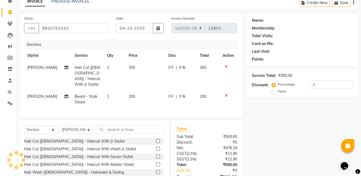
type input "99******42"
select select "1: Object"
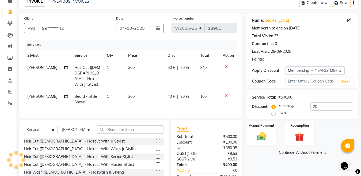
type input "0"
select select "2: Object"
type input "20"
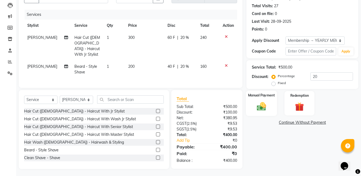
click at [265, 103] on img at bounding box center [261, 106] width 15 height 11
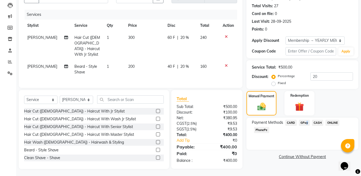
click at [306, 122] on span "GPay" at bounding box center [304, 123] width 11 height 6
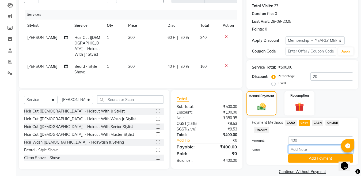
click at [310, 147] on input "Note:" at bounding box center [320, 149] width 65 height 8
type input "Nisarg"
click at [312, 159] on button "Add Payment" at bounding box center [320, 158] width 65 height 8
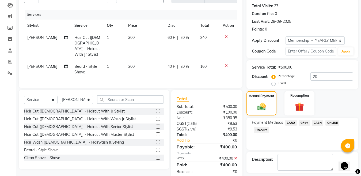
scroll to position [80, 0]
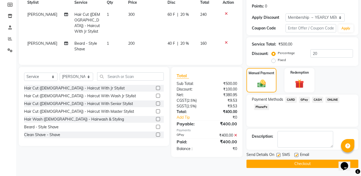
click at [297, 155] on label at bounding box center [296, 155] width 4 height 4
click at [297, 155] on input "checkbox" at bounding box center [295, 154] width 3 height 3
checkbox input "false"
click at [297, 160] on button "Checkout" at bounding box center [302, 164] width 112 height 8
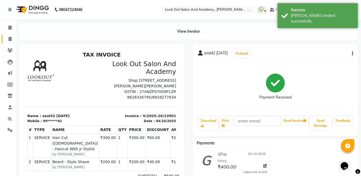
click at [10, 40] on icon at bounding box center [10, 39] width 3 height 4
select select "service"
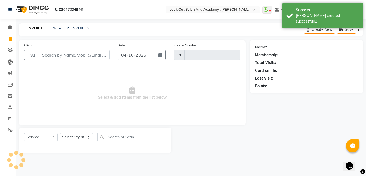
type input "13902"
select select "4708"
click at [9, 26] on icon at bounding box center [9, 27] width 3 height 4
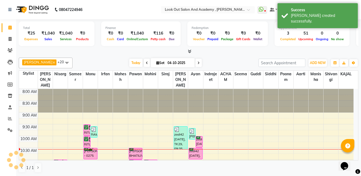
click at [134, 62] on span "Today" at bounding box center [135, 63] width 13 height 8
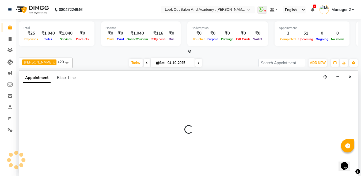
scroll to position [0, 0]
select select "28277"
select select "tentative"
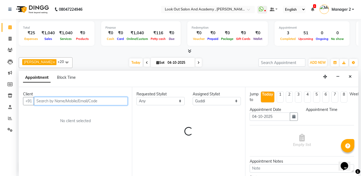
select select "690"
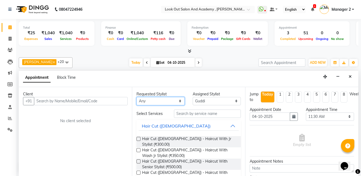
click at [145, 101] on select "Any [PERSON_NAME] [PERSON_NAME] [PERSON_NAME] Guddi [PERSON_NAME] KAJAL Mahesh …" at bounding box center [160, 101] width 48 height 8
select select "28277"
click at [136, 97] on select "Any [PERSON_NAME] [PERSON_NAME] [PERSON_NAME] Guddi [PERSON_NAME] KAJAL Mahesh …" at bounding box center [160, 101] width 48 height 8
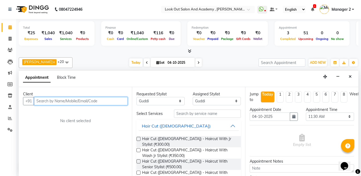
click at [91, 100] on input "text" at bounding box center [81, 101] width 94 height 8
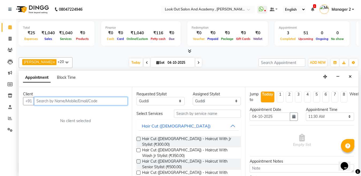
click at [91, 100] on input "text" at bounding box center [81, 101] width 94 height 8
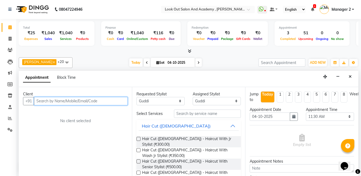
click at [91, 100] on input "text" at bounding box center [81, 101] width 94 height 8
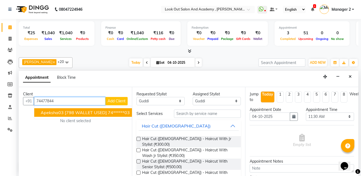
click at [68, 112] on span "apeksha03 [798 WALLET USED]" at bounding box center [74, 112] width 66 height 5
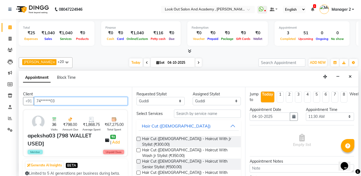
type input "74******03"
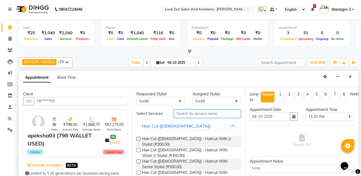
click at [198, 115] on input "text" at bounding box center [207, 113] width 67 height 8
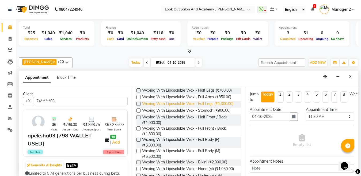
scroll to position [107, 0]
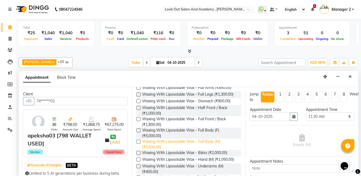
type input "waxing"
click at [201, 150] on span "Waxing With Liposoluble Wax - Full Body (M) (₹5,500.00)" at bounding box center [189, 144] width 94 height 11
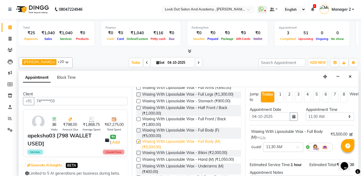
checkbox input "false"
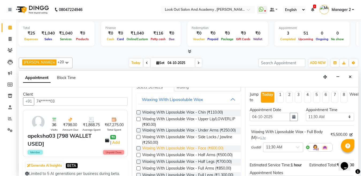
scroll to position [0, 0]
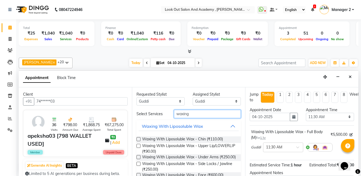
click at [193, 112] on input "waxing" at bounding box center [207, 114] width 67 height 8
type input "w"
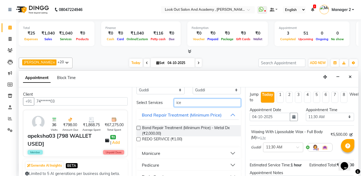
scroll to position [22, 0]
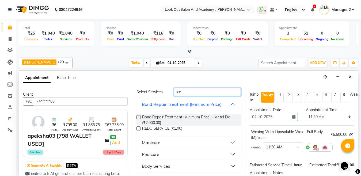
type input "ice"
click at [166, 143] on button "Manicure" at bounding box center [189, 143] width 100 height 10
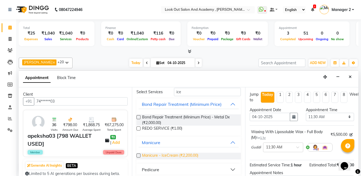
click at [160, 155] on span "Manicure - IceCream (₹2,200.00)" at bounding box center [170, 156] width 56 height 7
checkbox input "false"
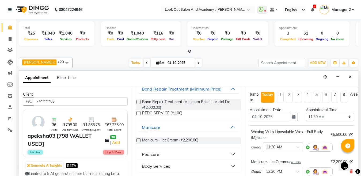
click at [158, 153] on div "Pedicure" at bounding box center [150, 154] width 17 height 6
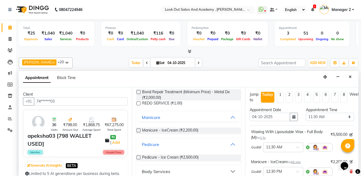
scroll to position [52, 0]
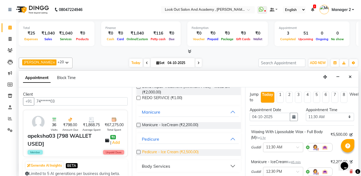
click at [162, 153] on span "Pedicure - Ice Cream (₹2,500.00)" at bounding box center [170, 152] width 56 height 7
checkbox input "false"
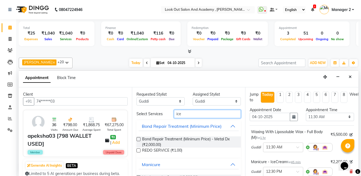
click at [189, 115] on input "ice" at bounding box center [207, 114] width 67 height 8
type input "i"
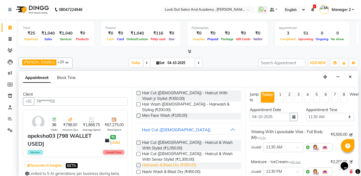
scroll to position [54, 0]
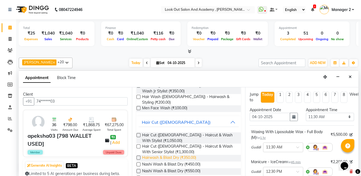
type input "wash"
click at [180, 155] on span "Hairwash & Blast Dry (₹350.00)" at bounding box center [169, 158] width 54 height 7
checkbox input "false"
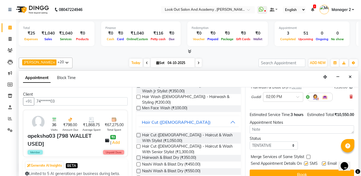
scroll to position [141, 0]
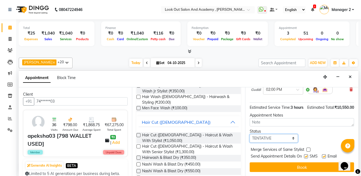
click at [273, 134] on select "Select TENTATIVE CONFIRM CHECK-IN UPCOMING" at bounding box center [274, 138] width 48 height 8
select select "confirm booking"
click at [250, 134] on select "Select TENTATIVE CONFIRM CHECK-IN UPCOMING" at bounding box center [274, 138] width 48 height 8
click at [305, 154] on label at bounding box center [306, 156] width 4 height 4
click at [305, 155] on input "checkbox" at bounding box center [305, 156] width 3 height 3
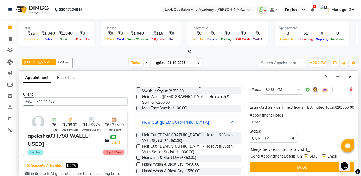
checkbox input "false"
click at [324, 154] on label at bounding box center [324, 156] width 4 height 4
click at [324, 155] on input "checkbox" at bounding box center [323, 156] width 3 height 3
checkbox input "false"
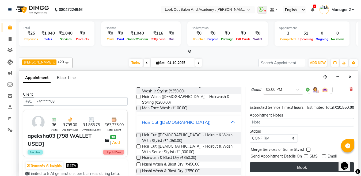
scroll to position [0, 0]
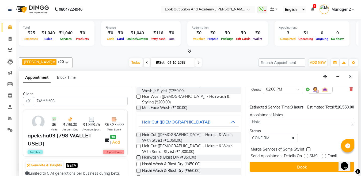
click at [310, 162] on button "Book" at bounding box center [302, 167] width 104 height 10
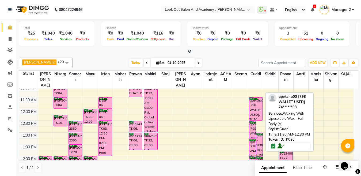
scroll to position [101, 0]
